Goal: Find specific page/section: Find specific page/section

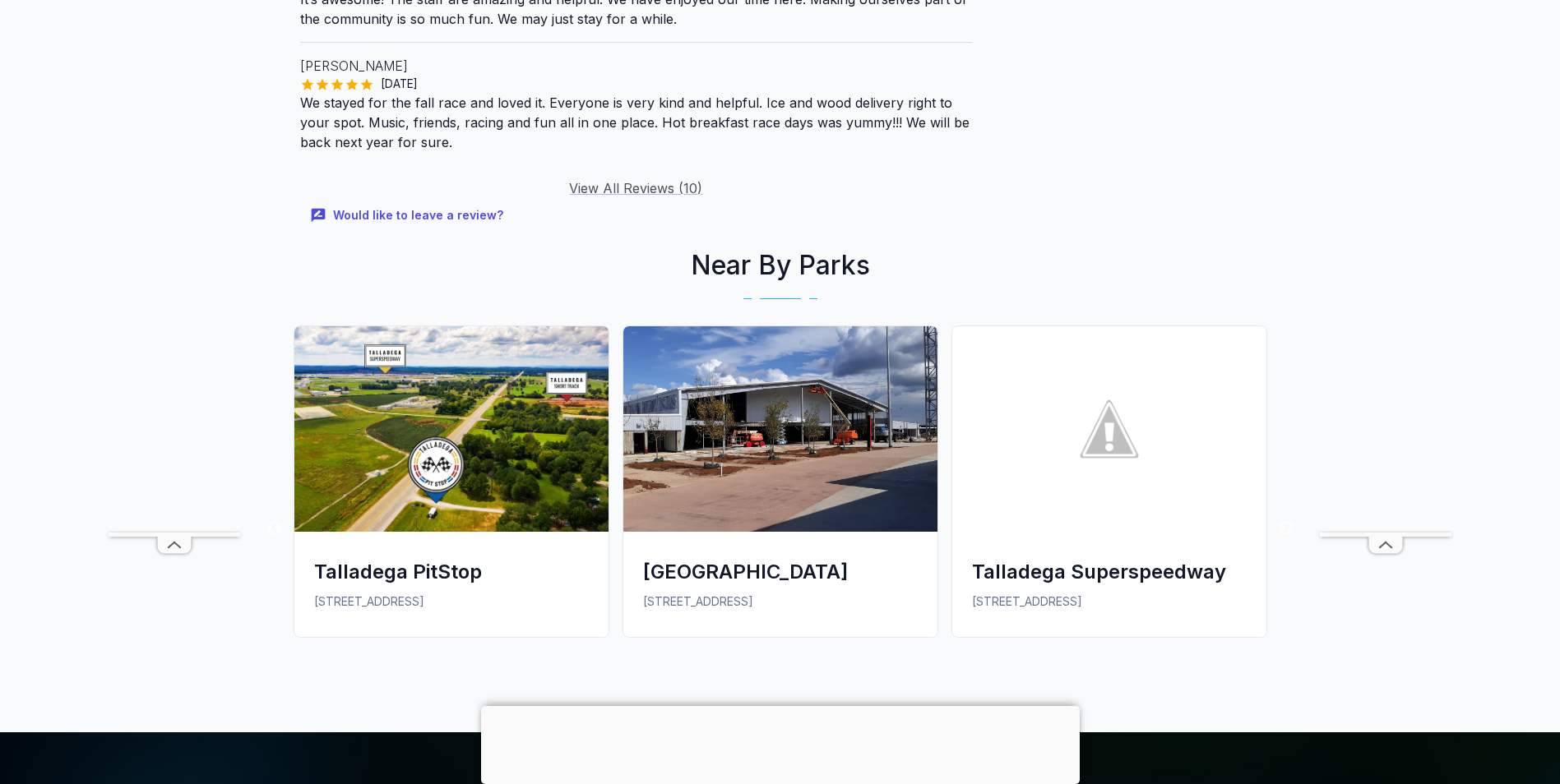
scroll to position [1788, 0]
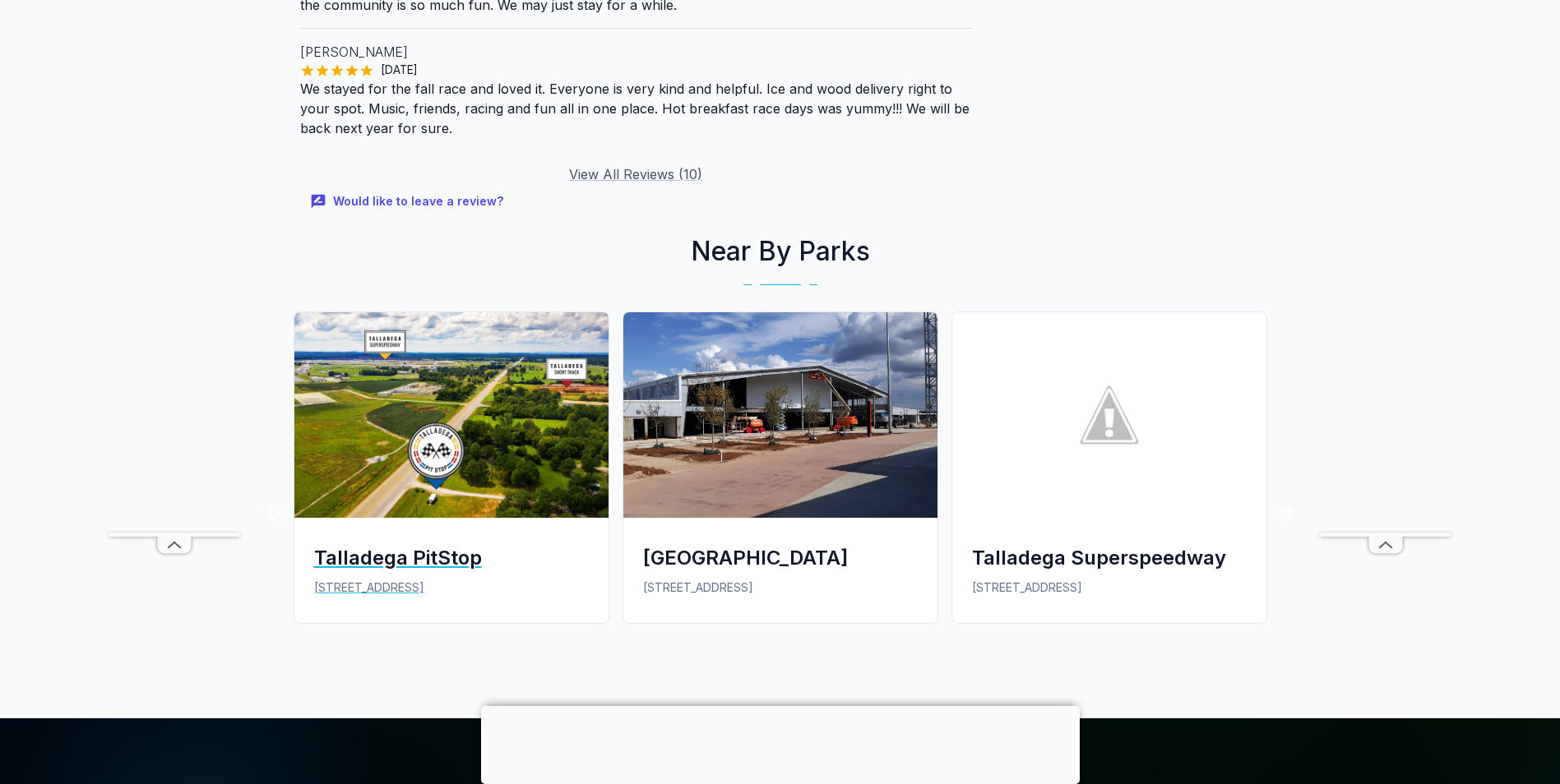
click at [394, 518] on img at bounding box center [452, 415] width 314 height 205
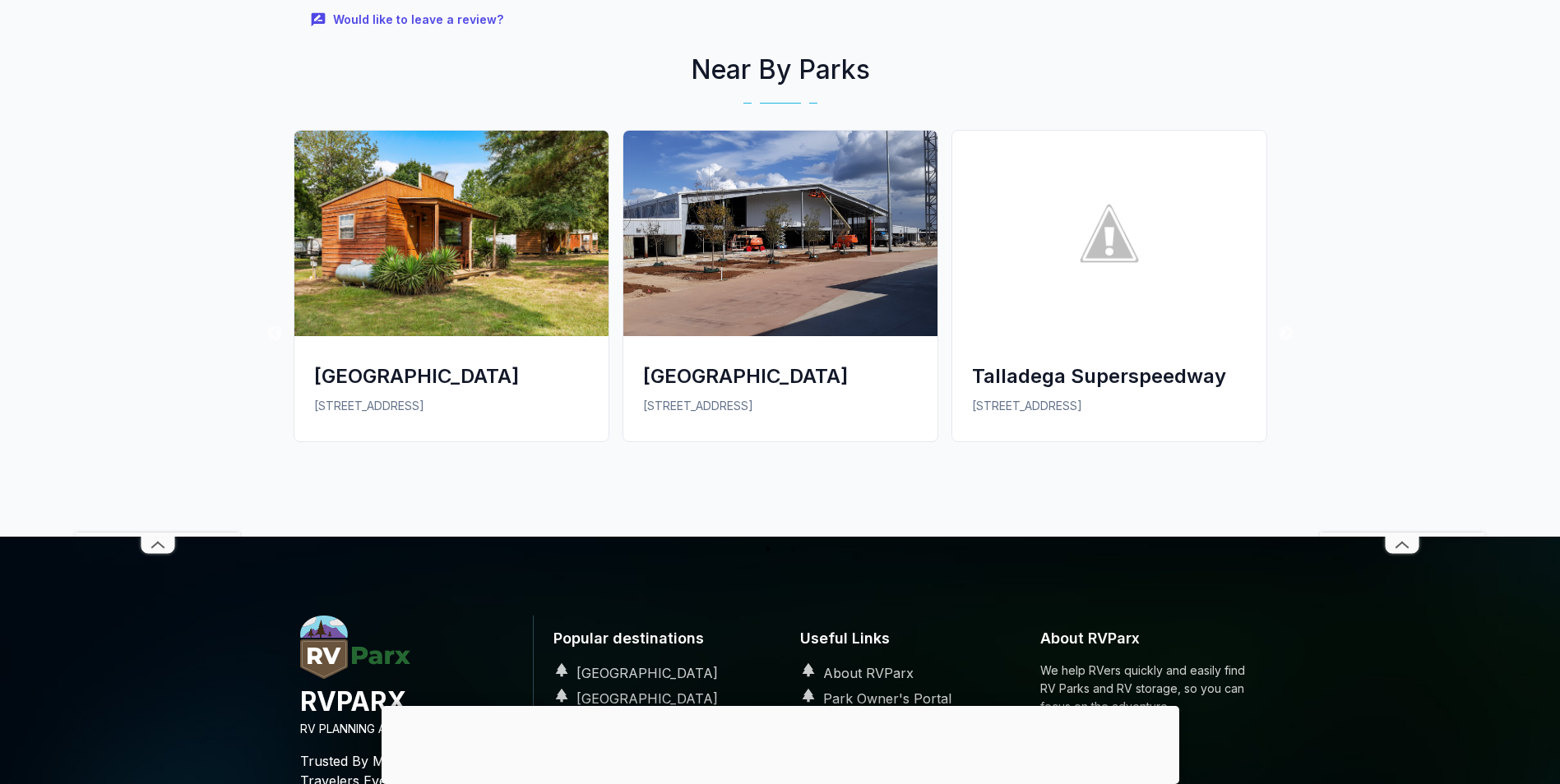
scroll to position [1583, 0]
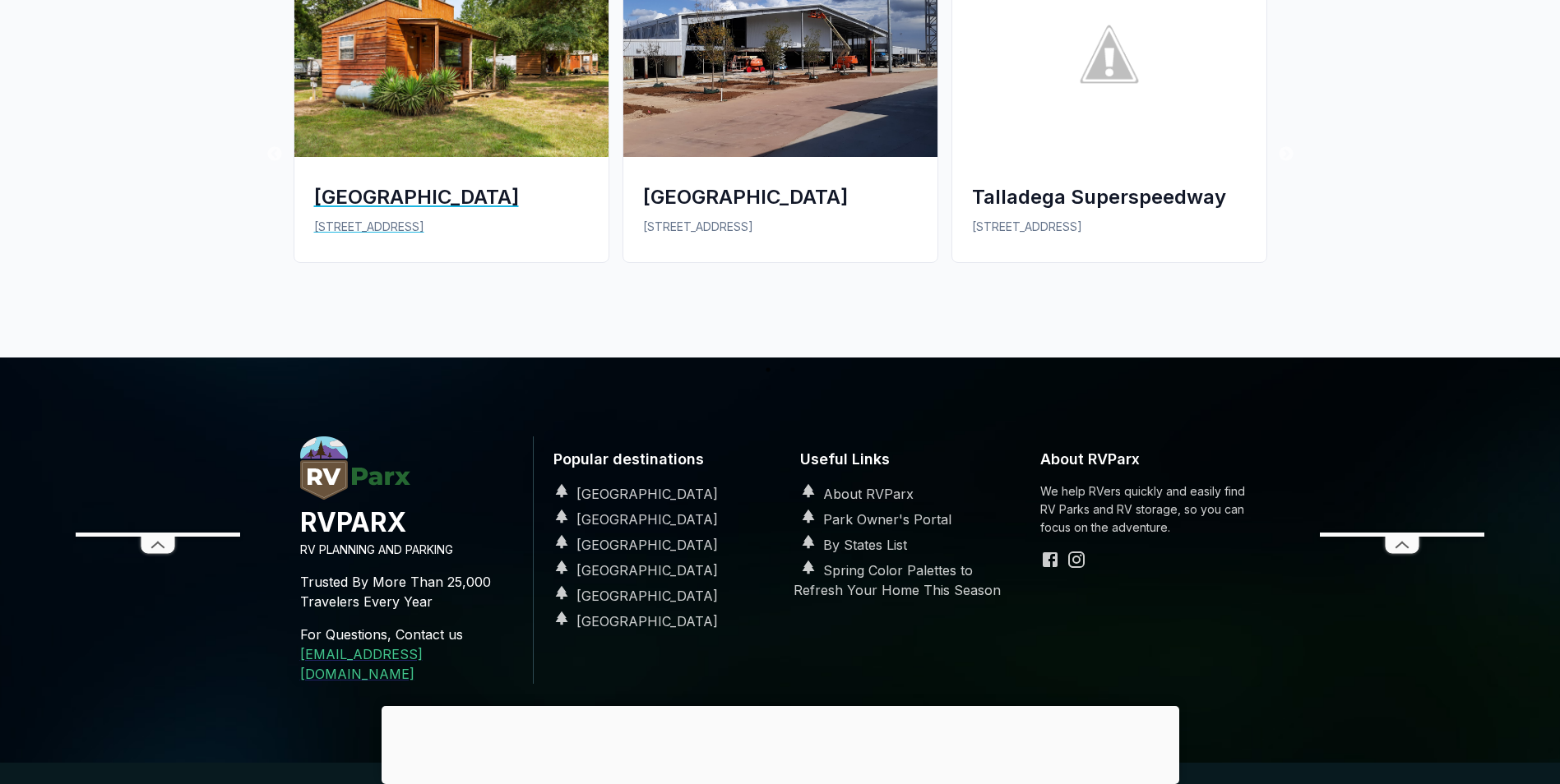
click at [404, 202] on div "[GEOGRAPHIC_DATA]" at bounding box center [452, 196] width 274 height 27
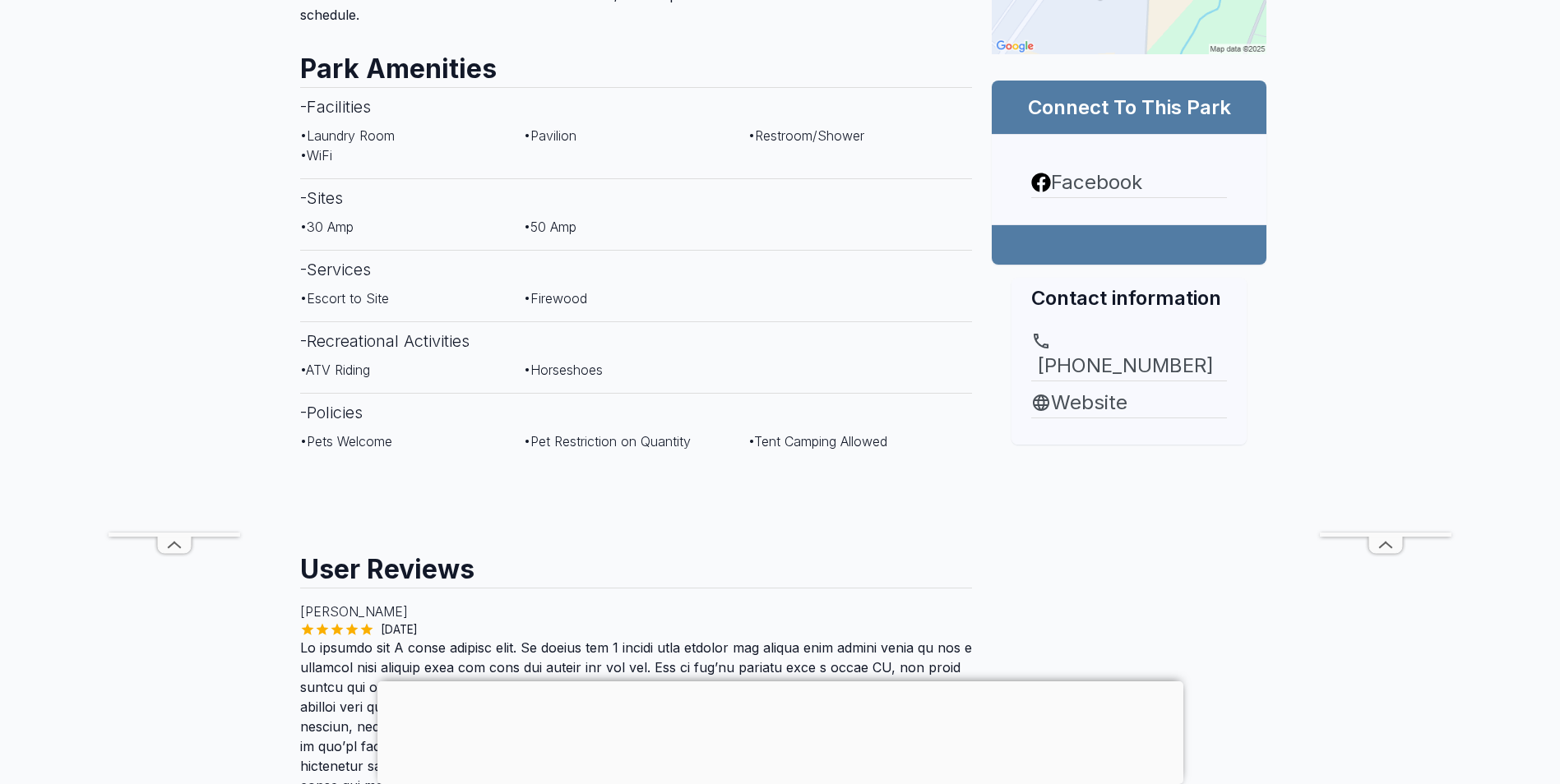
scroll to position [575, 0]
